Goal: Task Accomplishment & Management: Complete application form

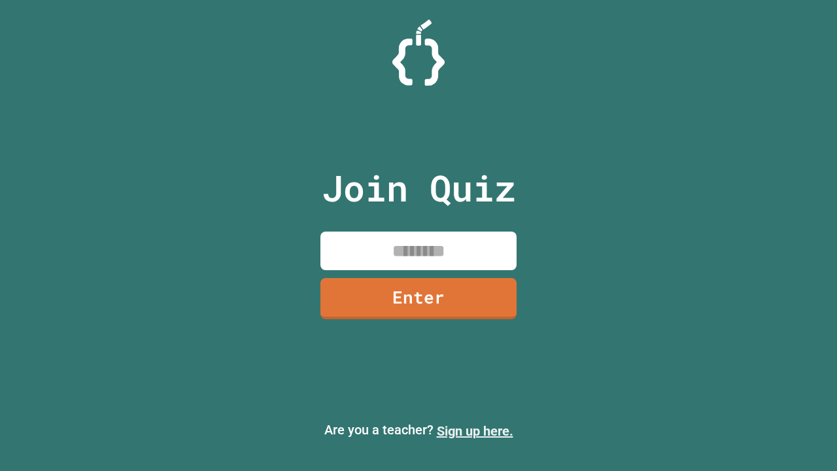
click at [475, 431] on link "Sign up here." at bounding box center [475, 431] width 77 height 16
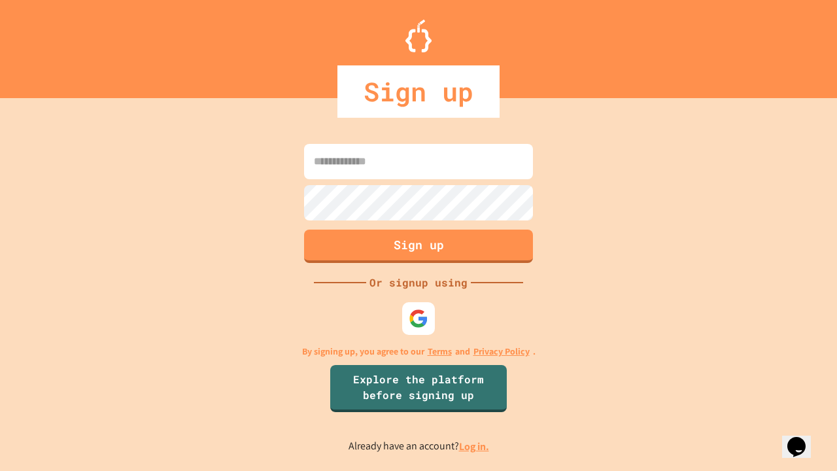
click at [475, 446] on link "Log in." at bounding box center [474, 447] width 30 height 14
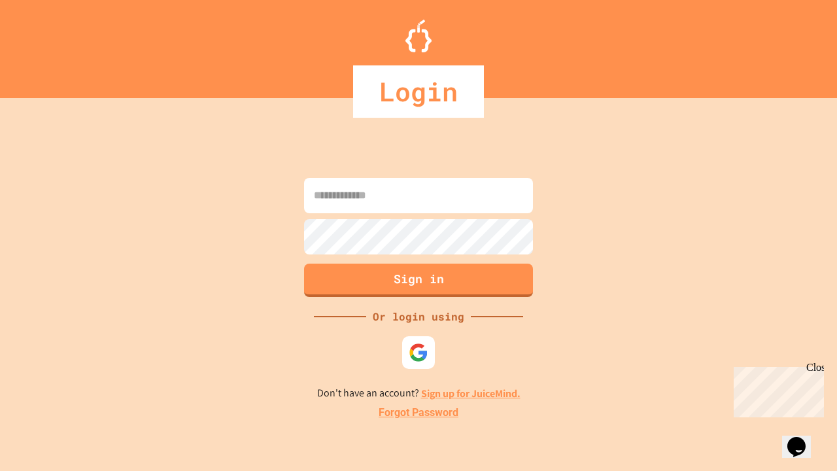
type input "*****"
